Goal: Answer question/provide support

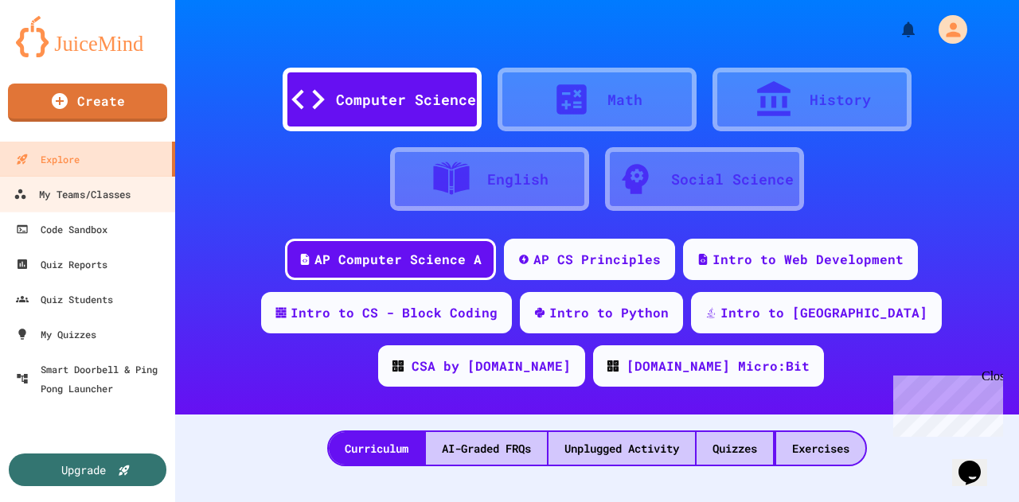
click at [76, 197] on div "My Teams/Classes" at bounding box center [72, 195] width 117 height 20
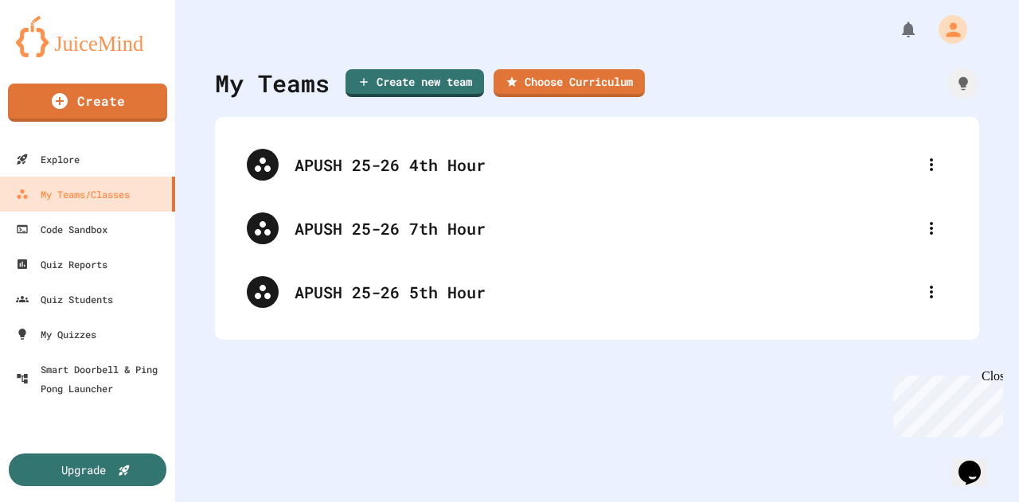
click at [443, 182] on div "APUSH 25-26 4th Hour" at bounding box center [597, 165] width 732 height 64
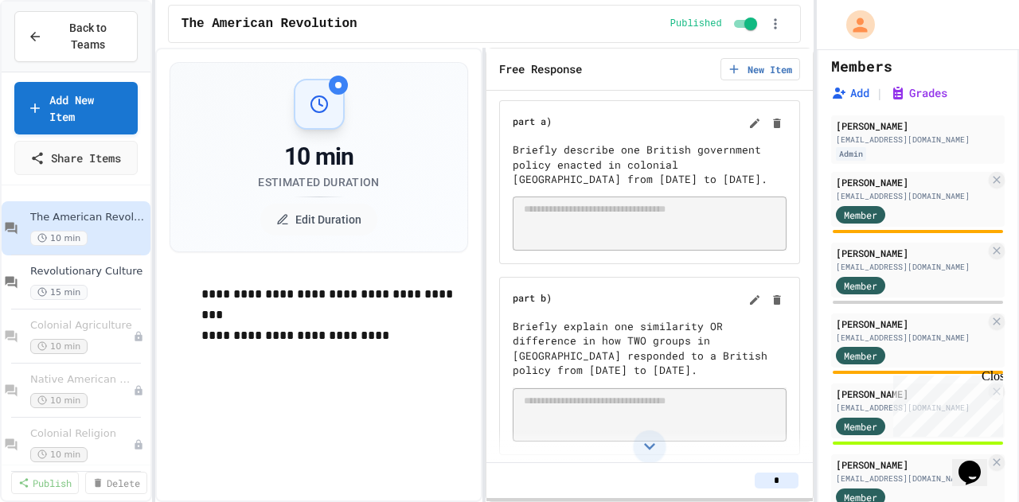
scroll to position [159, 0]
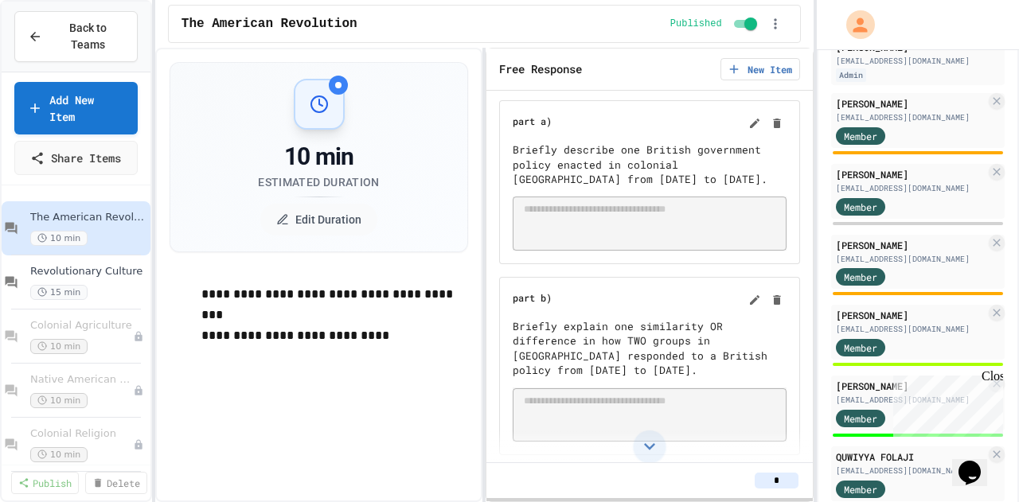
click at [901, 427] on div "Member" at bounding box center [876, 418] width 80 height 20
